Goal: Information Seeking & Learning: Learn about a topic

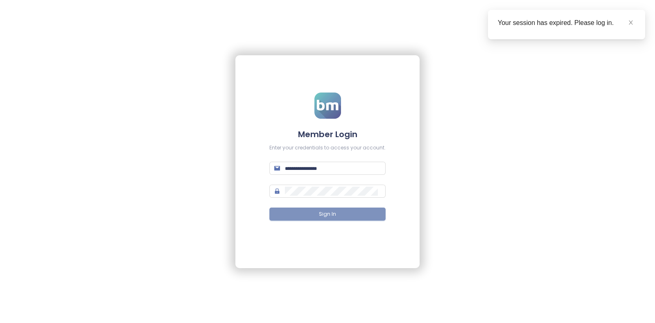
type input "**********"
click at [281, 214] on button "Sign In" at bounding box center [328, 214] width 116 height 13
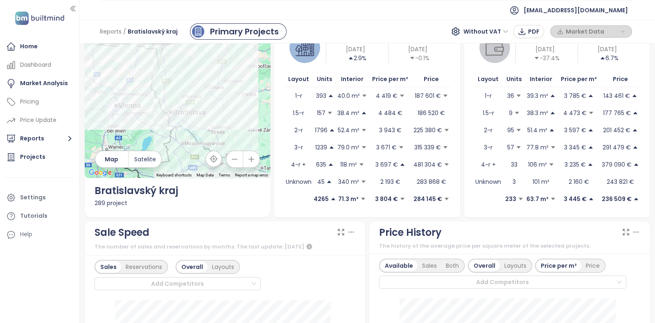
scroll to position [44, 0]
click at [35, 52] on div "Home" at bounding box center [39, 47] width 71 height 16
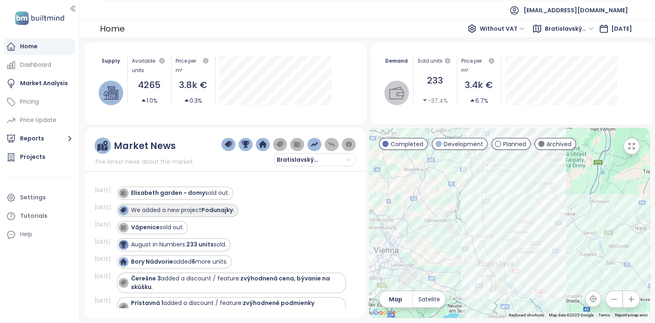
click at [227, 212] on strong "Podunajky" at bounding box center [218, 210] width 32 height 8
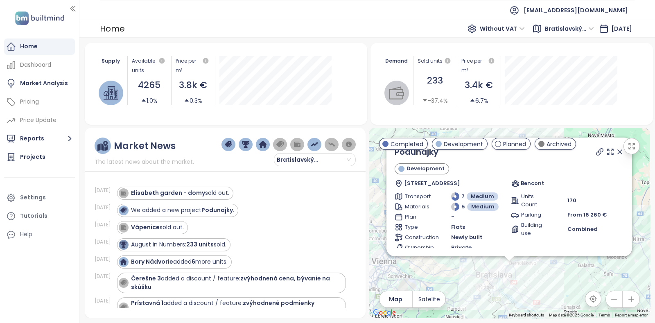
click at [627, 308] on div "Podunajky Development Hviezdna 9356/1, 821 06 [GEOGRAPHIC_DATA], [GEOGRAPHIC_DA…" at bounding box center [509, 223] width 281 height 190
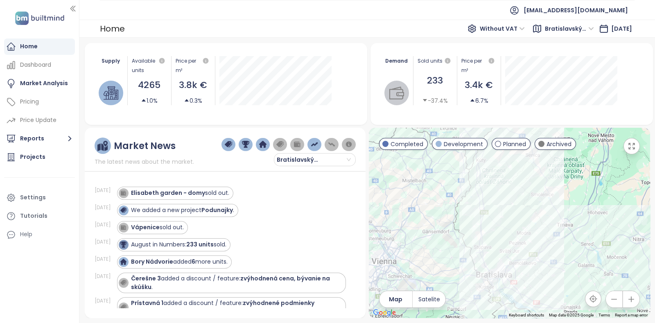
click at [631, 300] on icon "button" at bounding box center [631, 299] width 5 height 5
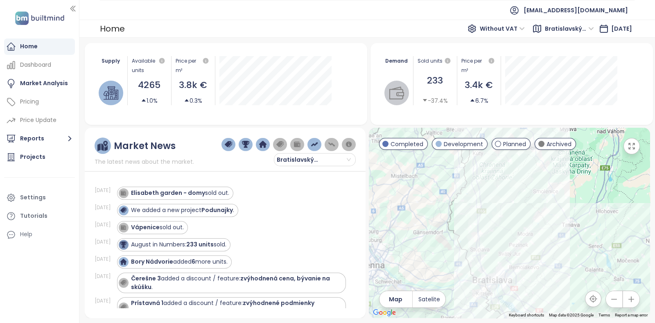
click at [631, 300] on icon "button" at bounding box center [631, 299] width 5 height 5
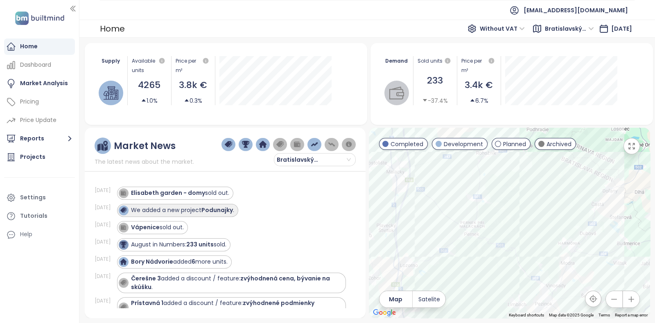
click at [201, 210] on div "We added a new project Podunajky ." at bounding box center [182, 210] width 103 height 9
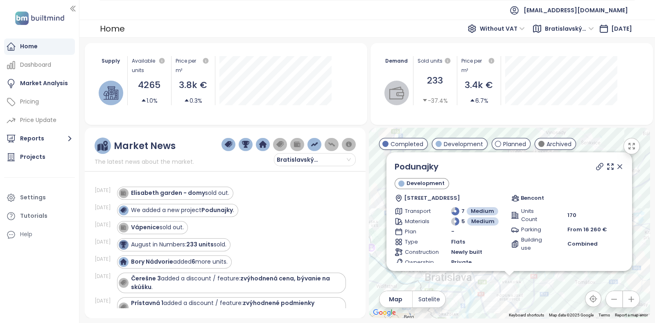
click at [628, 296] on icon "button" at bounding box center [631, 299] width 8 height 8
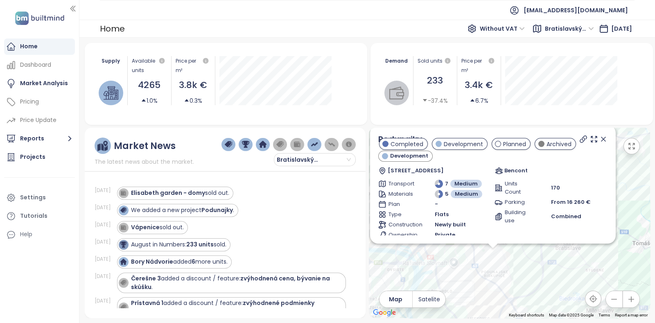
drag, startPoint x: 520, startPoint y: 215, endPoint x: 502, endPoint y: 95, distance: 121.0
click at [502, 95] on div "Supply Available units 4265 1.0% Price per m² 3.8k € 0.3% Demand Sold units 233…" at bounding box center [368, 180] width 566 height 275
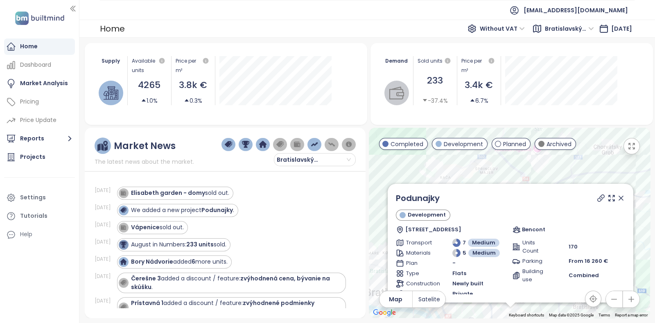
drag, startPoint x: 543, startPoint y: 255, endPoint x: 562, endPoint y: 339, distance: 85.7
click at [562, 323] on html "Home Dashboard Market Analysis Pricing Price Update Reports Projects Settings T…" at bounding box center [327, 161] width 655 height 323
click at [597, 200] on icon at bounding box center [601, 198] width 8 height 8
click at [597, 199] on icon at bounding box center [601, 198] width 8 height 8
